Goal: Navigation & Orientation: Find specific page/section

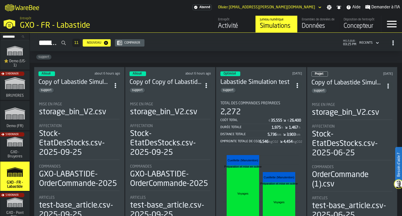
click at [225, 20] on div "Entrepôt" at bounding box center [234, 20] width 33 height 4
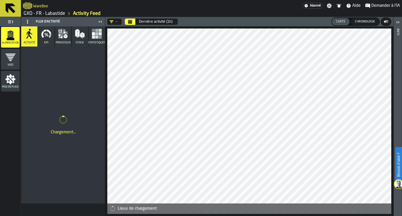
click at [361, 20] on div "Chronologie" at bounding box center [365, 22] width 24 height 4
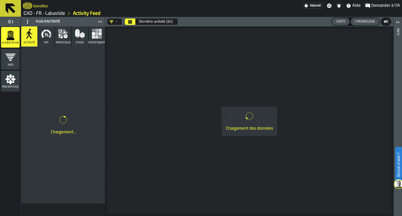
click at [348, 21] on div "Carte" at bounding box center [341, 22] width 14 height 4
click at [352, 21] on button "Chronologie" at bounding box center [365, 21] width 29 height 7
click at [326, 26] on header "— Dernière activité (1h) Carte Chronologie" at bounding box center [249, 21] width 289 height 9
click at [339, 21] on div "Carte" at bounding box center [341, 22] width 14 height 4
click at [39, 13] on link "GXO - FR - Labastide" at bounding box center [45, 14] width 42 height 6
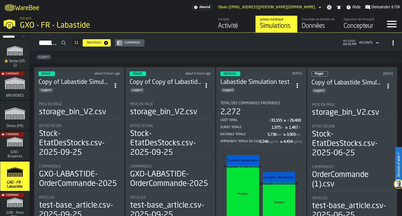
drag, startPoint x: 32, startPoint y: 64, endPoint x: 381, endPoint y: 159, distance: 361.4
click at [381, 159] on div "Bonjour, [PERSON_NAME] l'abonnement actif se renouvelle dans 2 days Simulations…" at bounding box center [216, 125] width 373 height 184
click at [11, 95] on div "S'abonner" at bounding box center [13, 87] width 29 height 30
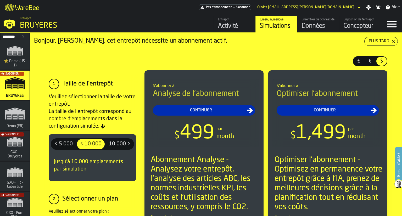
click at [15, 63] on span "⭐ Demo (US-1)" at bounding box center [14, 63] width 25 height 8
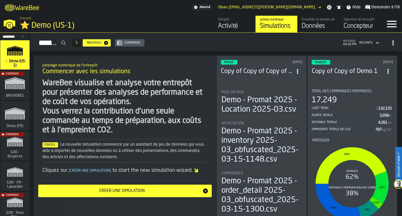
click at [81, 45] on div "5" at bounding box center [76, 43] width 8 height 8
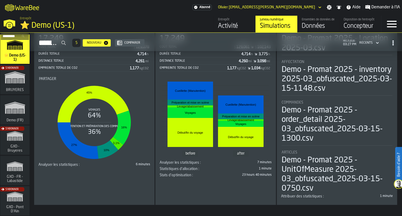
scroll to position [270, 0]
